Goal: Task Accomplishment & Management: Use online tool/utility

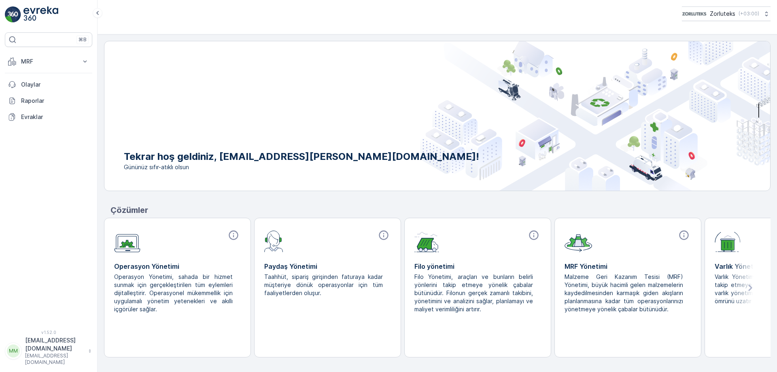
drag, startPoint x: 48, startPoint y: 357, endPoint x: 40, endPoint y: 354, distance: 8.6
click at [39, 352] on p "[EMAIL_ADDRESS][DOMAIN_NAME]" at bounding box center [54, 344] width 59 height 16
click at [35, 337] on span "Çıkış Yap" at bounding box center [31, 338] width 24 height 8
click at [85, 62] on icon at bounding box center [85, 61] width 4 height 2
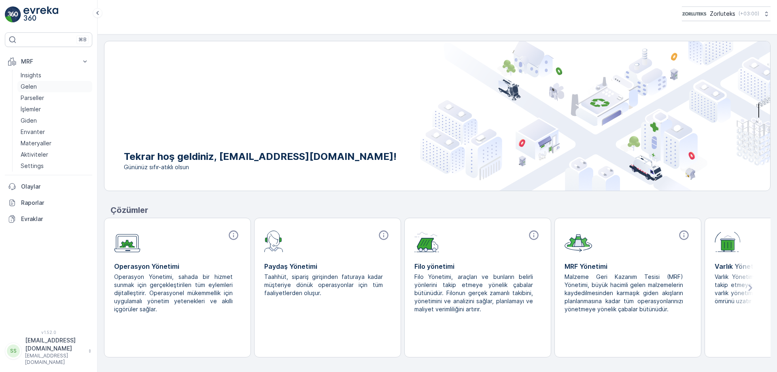
click at [27, 85] on p "Gelen" at bounding box center [29, 87] width 16 height 8
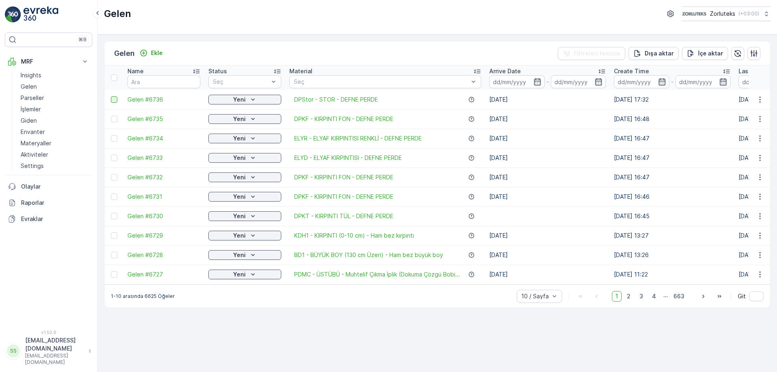
click at [114, 98] on div at bounding box center [114, 99] width 6 height 6
click at [111, 96] on input "checkbox" at bounding box center [111, 96] width 0 height 0
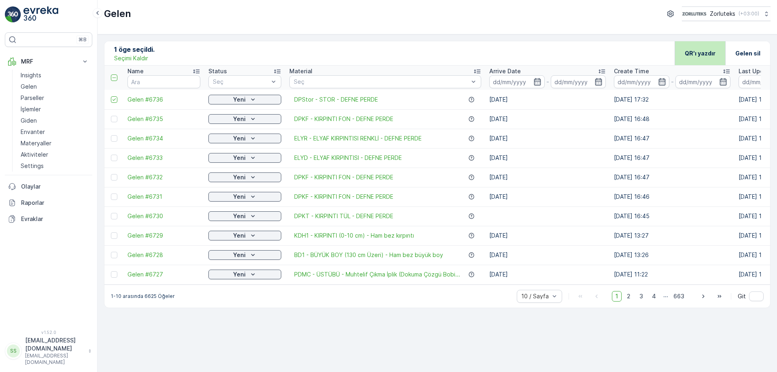
click at [691, 50] on p "QR'ı yazdır" at bounding box center [700, 53] width 31 height 8
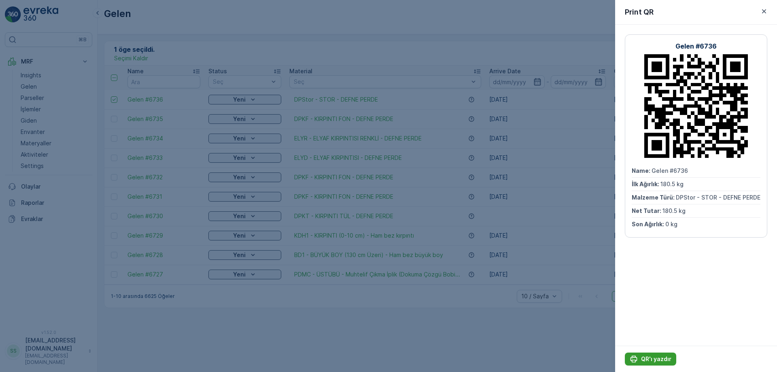
drag, startPoint x: 652, startPoint y: 360, endPoint x: 648, endPoint y: 356, distance: 5.5
click at [652, 359] on p "QR'ı yazdır" at bounding box center [656, 359] width 30 height 8
click at [764, 11] on icon "button" at bounding box center [764, 11] width 4 height 4
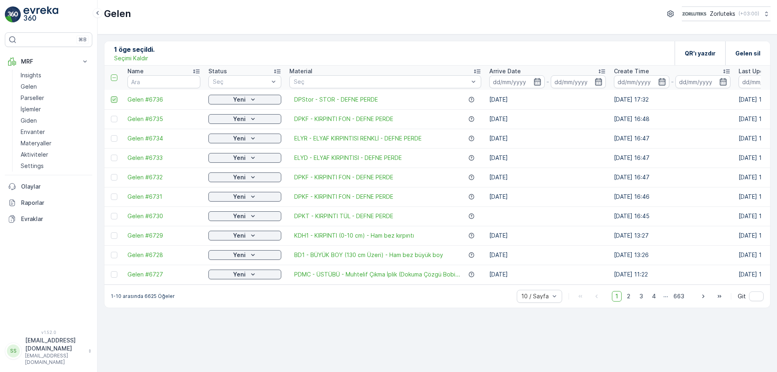
click at [113, 99] on icon at bounding box center [114, 100] width 6 height 6
click at [111, 96] on input "checkbox" at bounding box center [111, 96] width 0 height 0
